Goal: Information Seeking & Learning: Learn about a topic

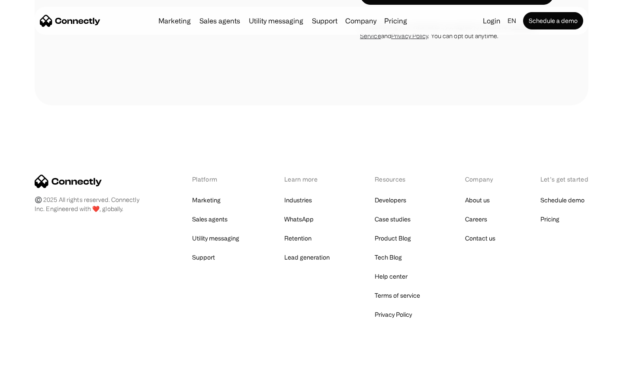
scroll to position [1638, 0]
